Goal: Communication & Community: Participate in discussion

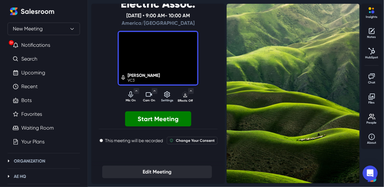
scroll to position [58, 0]
click at [153, 157] on div "VC3 Discovery meeting with [US_STATE] Rural Electric Assoc. [DATE] • 9:00 AM - …" at bounding box center [158, 93] width 133 height 179
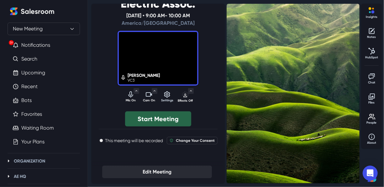
click at [143, 114] on button "Start Meeting" at bounding box center [158, 118] width 66 height 15
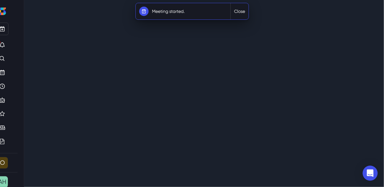
scroll to position [40, 0]
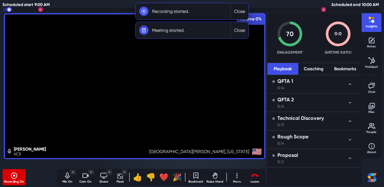
click at [244, 13] on button "Close" at bounding box center [240, 11] width 18 height 16
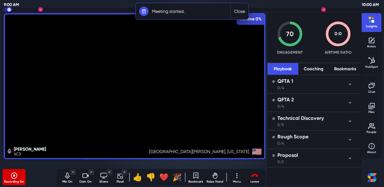
click at [238, 12] on button "Close" at bounding box center [240, 11] width 18 height 16
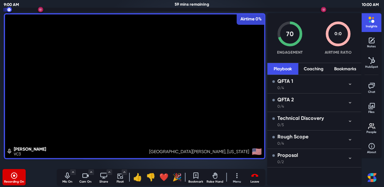
click at [68, 179] on icon "Mute audio" at bounding box center [68, 176] width 8 height 8
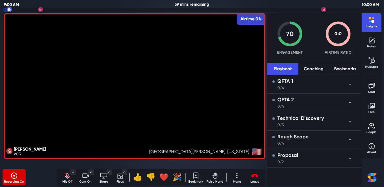
click at [85, 182] on p "Cam On" at bounding box center [86, 181] width 16 height 5
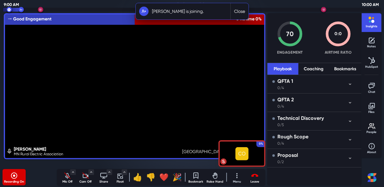
click at [69, 174] on icon "Unmute audio" at bounding box center [68, 176] width 8 height 8
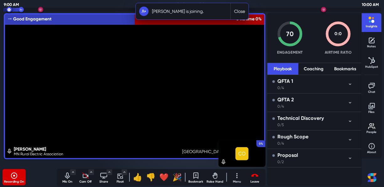
click at [84, 176] on icon "Turn on camera" at bounding box center [86, 176] width 8 height 8
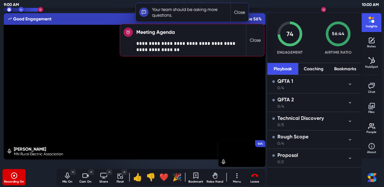
click at [257, 40] on button "Close" at bounding box center [255, 40] width 18 height 32
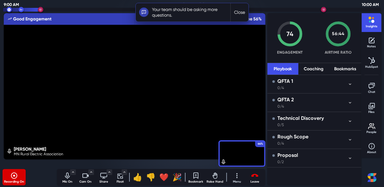
click at [237, 13] on button "Close" at bounding box center [240, 12] width 18 height 19
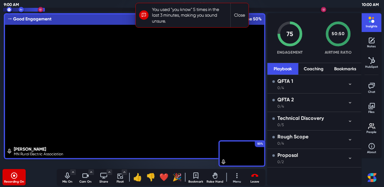
click at [239, 9] on button "Close" at bounding box center [240, 15] width 18 height 24
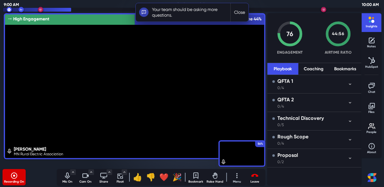
click at [247, 9] on button "Close" at bounding box center [240, 12] width 18 height 19
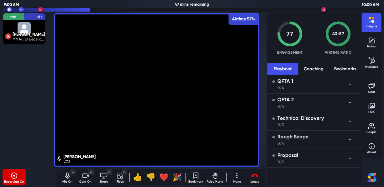
click at [24, 82] on div "[PERSON_NAME] MN Rural Electric Association High Engagement Airtime 43%" at bounding box center [24, 90] width 45 height 156
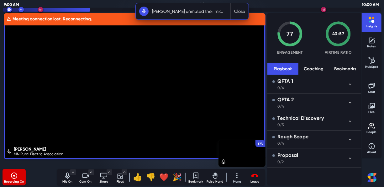
click at [241, 12] on button "Close" at bounding box center [240, 11] width 18 height 16
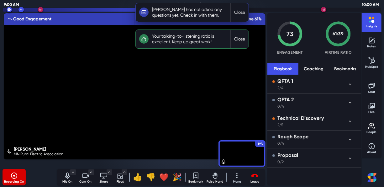
click at [239, 15] on button "Close" at bounding box center [240, 12] width 18 height 19
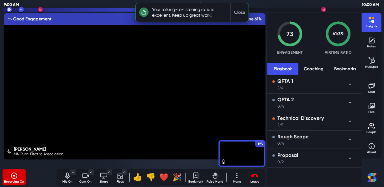
click at [237, 14] on button "Close" at bounding box center [240, 12] width 18 height 19
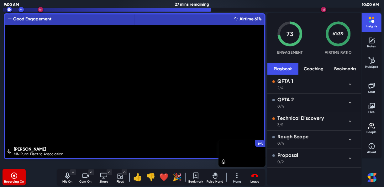
click at [352, 103] on icon "button" at bounding box center [350, 102] width 5 height 5
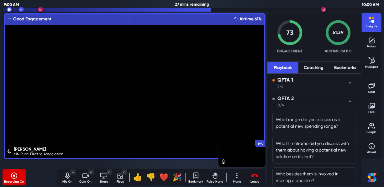
scroll to position [0, 0]
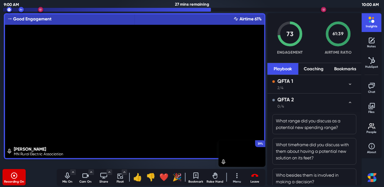
click at [344, 88] on button "QFTA 1 2/4" at bounding box center [315, 84] width 94 height 18
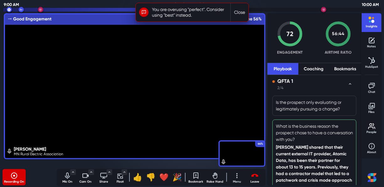
click at [245, 12] on button "Close" at bounding box center [240, 12] width 18 height 19
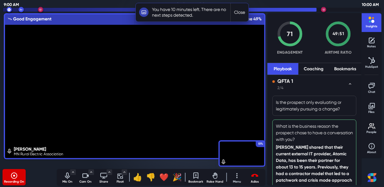
click at [257, 176] on icon "Leave meeting" at bounding box center [255, 175] width 7 height 3
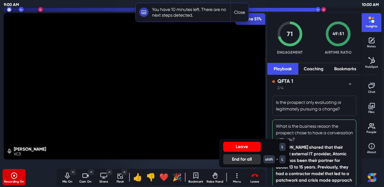
click at [239, 13] on button "Close" at bounding box center [240, 12] width 18 height 19
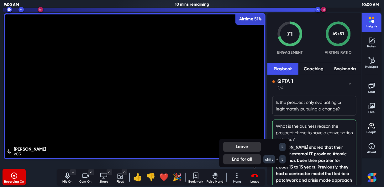
click at [239, 146] on button "Leave" at bounding box center [242, 147] width 38 height 10
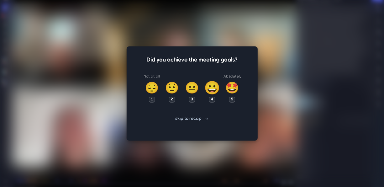
click at [213, 89] on div "😀" at bounding box center [212, 87] width 16 height 19
